Goal: Check status: Check status

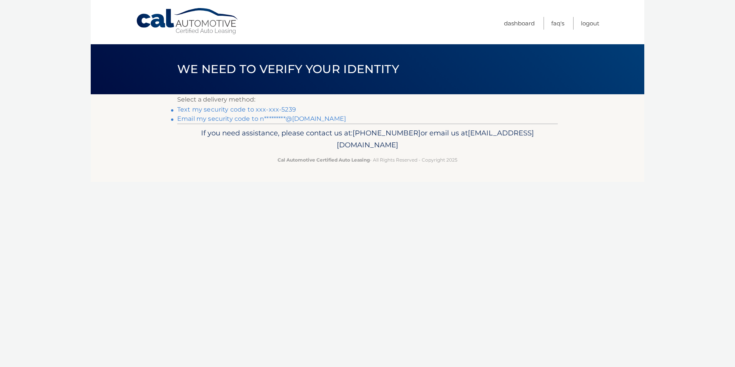
click at [265, 110] on link "Text my security code to xxx-xxx-5239" at bounding box center [236, 109] width 119 height 7
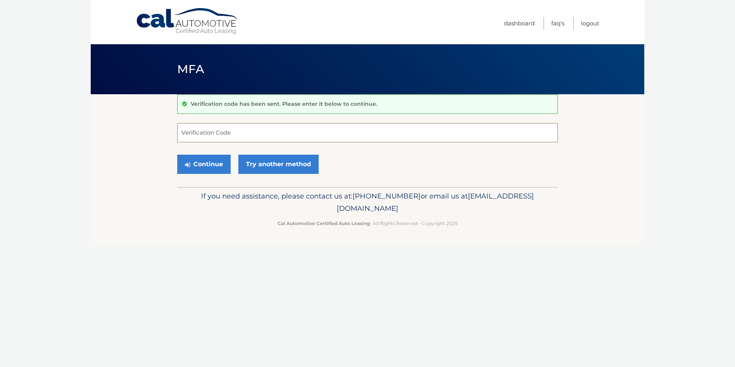
click at [260, 130] on input "Verification Code" at bounding box center [367, 132] width 381 height 19
type input "323888"
click at [208, 163] on button "Continue" at bounding box center [203, 164] width 53 height 19
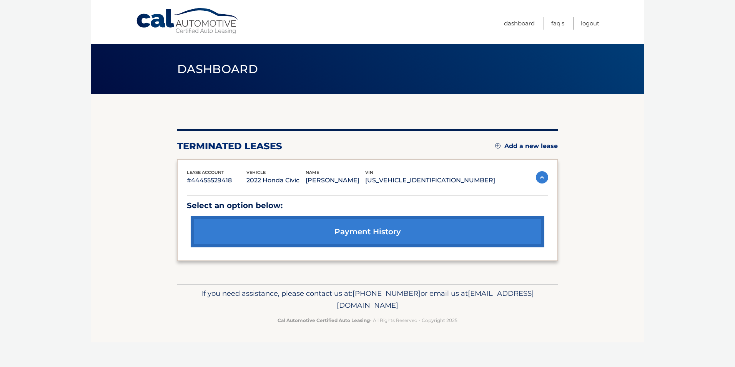
click at [379, 233] on link "payment history" at bounding box center [368, 231] width 354 height 31
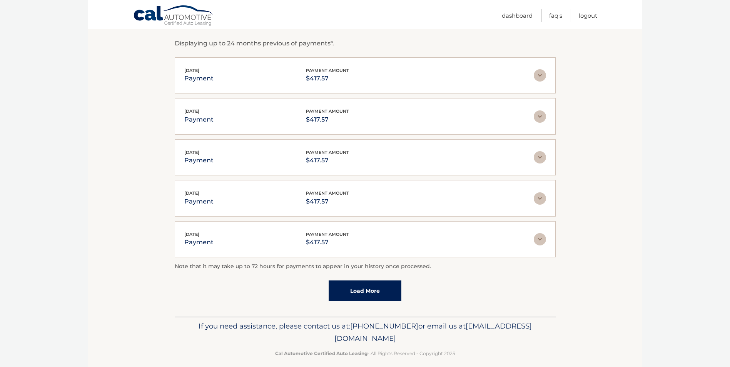
scroll to position [138, 0]
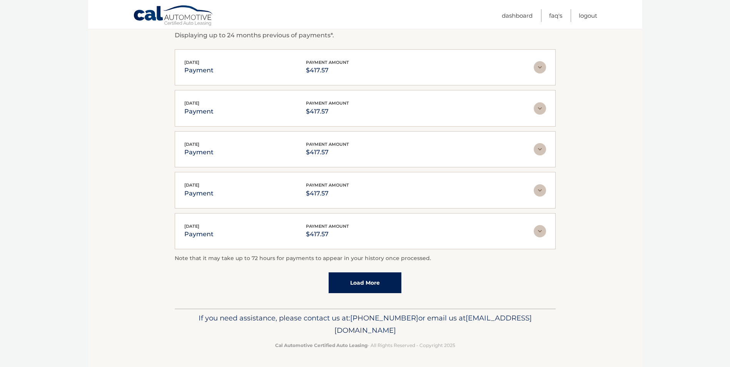
drag, startPoint x: 347, startPoint y: 330, endPoint x: 442, endPoint y: 335, distance: 94.8
click at [442, 335] on p "If you need assistance, please contact us at: 609-807-3200 or email us at Custo…" at bounding box center [365, 324] width 371 height 25
click at [510, 311] on div "If you need assistance, please contact us at: 609-807-3200 or email us at Custo…" at bounding box center [365, 329] width 381 height 43
drag, startPoint x: 428, startPoint y: 330, endPoint x: 363, endPoint y: 333, distance: 65.1
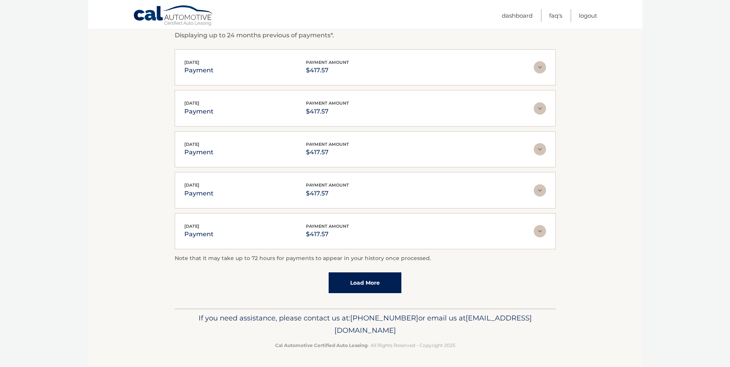
click at [363, 333] on span "[EMAIL_ADDRESS][DOMAIN_NAME]" at bounding box center [432, 323] width 197 height 21
drag, startPoint x: 363, startPoint y: 333, endPoint x: 353, endPoint y: 334, distance: 10.4
click at [354, 334] on span "[EMAIL_ADDRESS][DOMAIN_NAME]" at bounding box center [432, 323] width 197 height 21
drag, startPoint x: 435, startPoint y: 331, endPoint x: 297, endPoint y: 332, distance: 137.7
click at [297, 332] on p "If you need assistance, please contact us at: 609-807-3200 or email us at Custo…" at bounding box center [365, 324] width 371 height 25
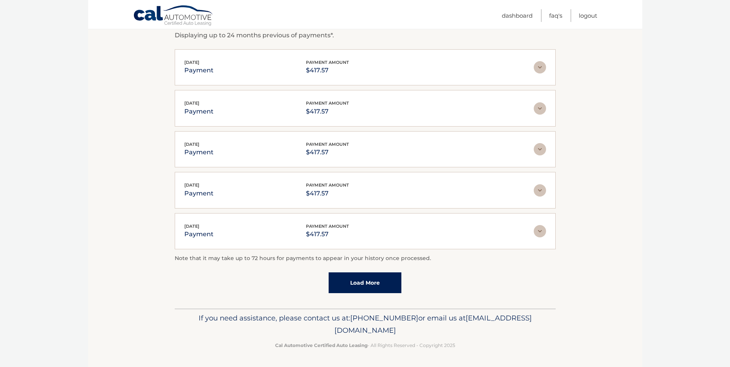
drag, startPoint x: 297, startPoint y: 332, endPoint x: 330, endPoint y: 327, distance: 33.8
copy span "[EMAIL_ADDRESS][DOMAIN_NAME]"
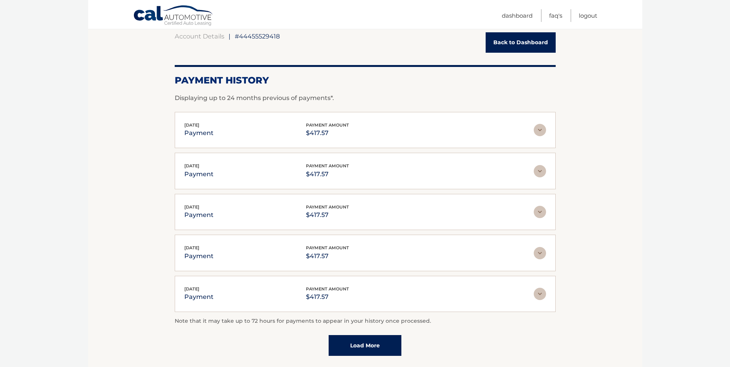
scroll to position [0, 0]
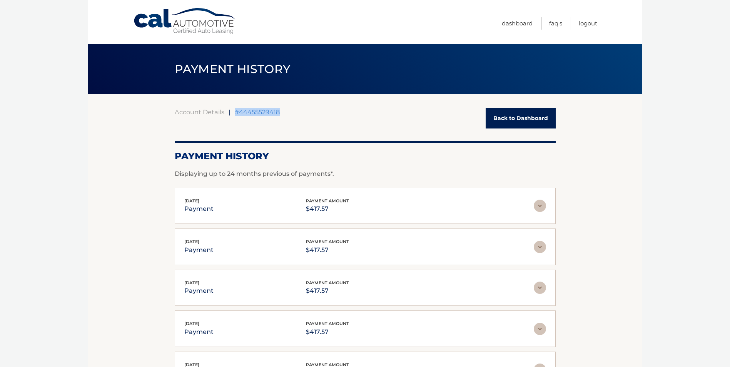
drag, startPoint x: 298, startPoint y: 110, endPoint x: 237, endPoint y: 106, distance: 61.3
click at [237, 106] on div "Account Details | #44455529418 Back to Dashboard Payment History Displaying up …" at bounding box center [365, 270] width 381 height 353
drag, startPoint x: 237, startPoint y: 106, endPoint x: 242, endPoint y: 110, distance: 5.7
copy span "#44455529418"
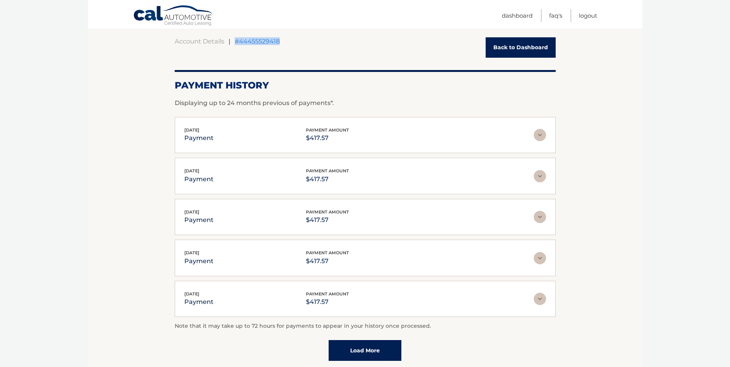
scroll to position [138, 0]
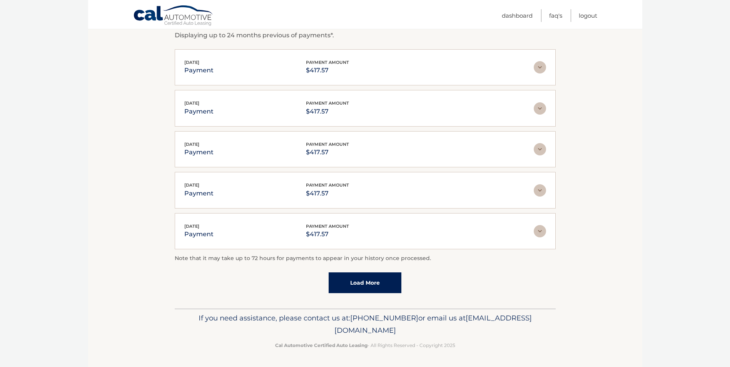
drag, startPoint x: 434, startPoint y: 329, endPoint x: 297, endPoint y: 333, distance: 137.8
click at [297, 333] on p "If you need assistance, please contact us at: 609-807-3200 or email us at Custo…" at bounding box center [365, 324] width 371 height 25
drag, startPoint x: 297, startPoint y: 333, endPoint x: 320, endPoint y: 332, distance: 23.5
copy span "[EMAIL_ADDRESS][DOMAIN_NAME]"
